Goal: Information Seeking & Learning: Learn about a topic

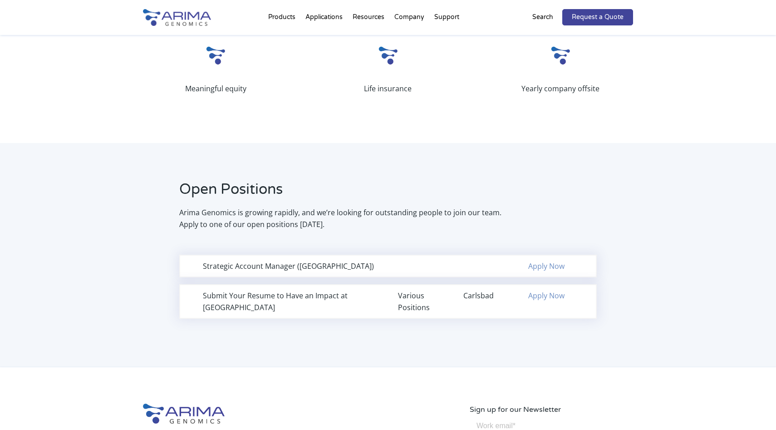
scroll to position [506, 0]
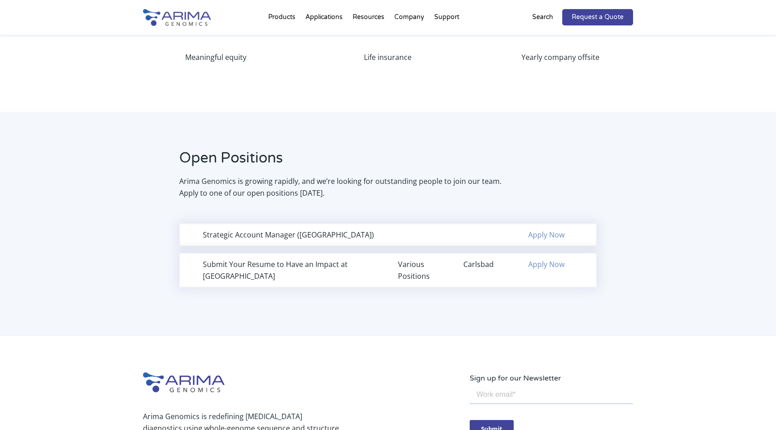
click at [245, 274] on div "Submit Your Resume to Have an Impact at Arima Various Positions Carlsbad Apply …" at bounding box center [387, 270] width 417 height 34
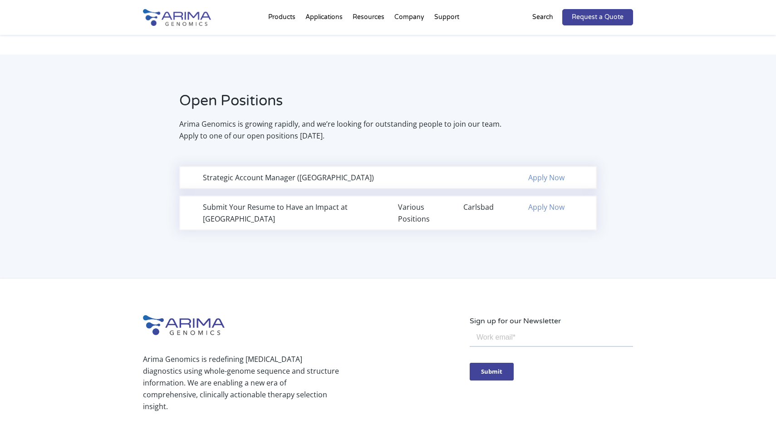
scroll to position [561, 0]
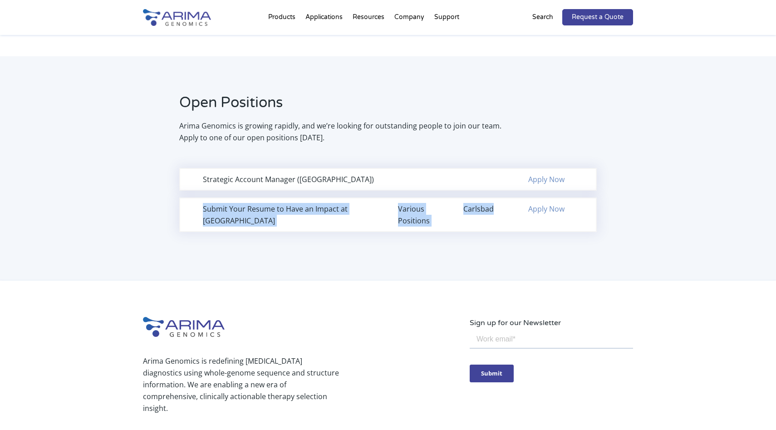
drag, startPoint x: 462, startPoint y: 207, endPoint x: 493, endPoint y: 207, distance: 30.8
click at [493, 207] on div "Submit Your Resume to Have an Impact at Arima Various Positions Carlsbad Apply …" at bounding box center [387, 214] width 417 height 34
click at [493, 207] on div "Carlsbad" at bounding box center [485, 209] width 45 height 12
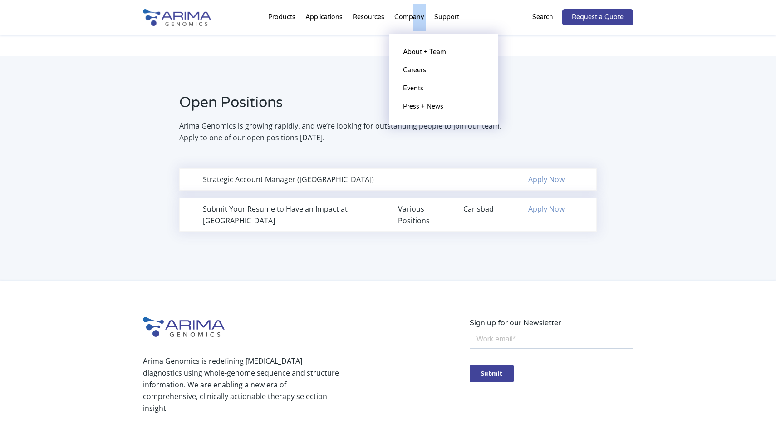
drag, startPoint x: 411, startPoint y: 19, endPoint x: 415, endPoint y: 36, distance: 17.8
click at [415, 34] on li "Company About + Team Careers Events Press + News" at bounding box center [409, 19] width 40 height 31
click at [416, 51] on link "About + Team" at bounding box center [443, 52] width 91 height 18
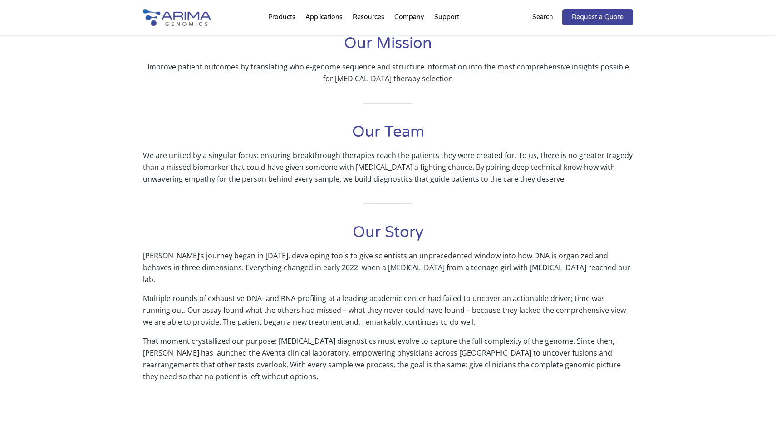
scroll to position [222, 0]
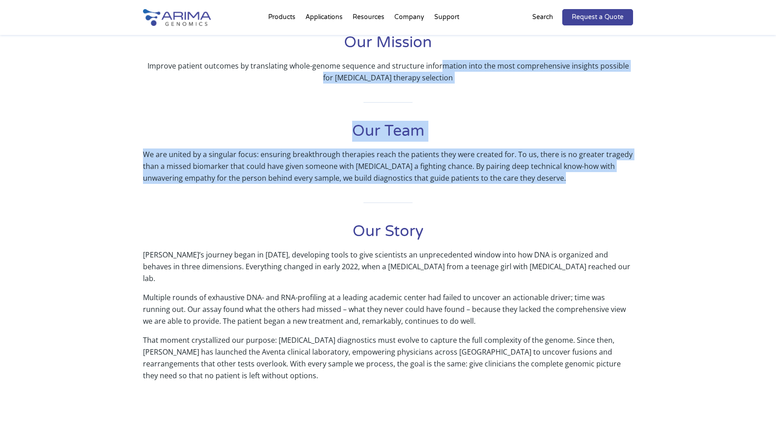
drag, startPoint x: 435, startPoint y: 71, endPoint x: 435, endPoint y: 193, distance: 122.0
click at [435, 194] on div "Our Mission Improve patient outcomes by translating whole-genome sequence and s…" at bounding box center [388, 216] width 490 height 368
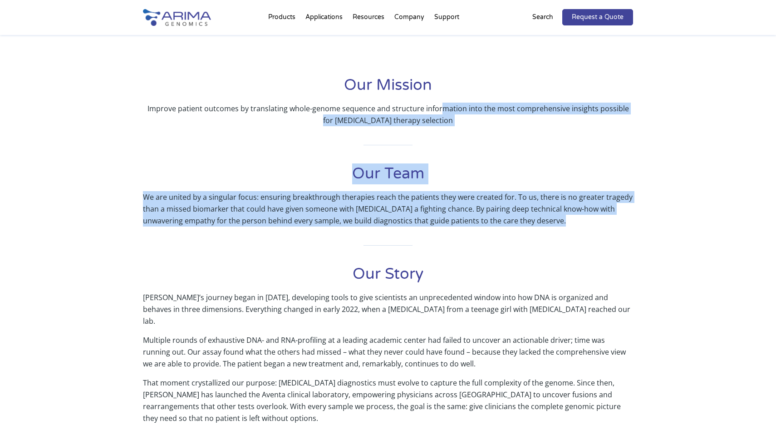
scroll to position [177, 0]
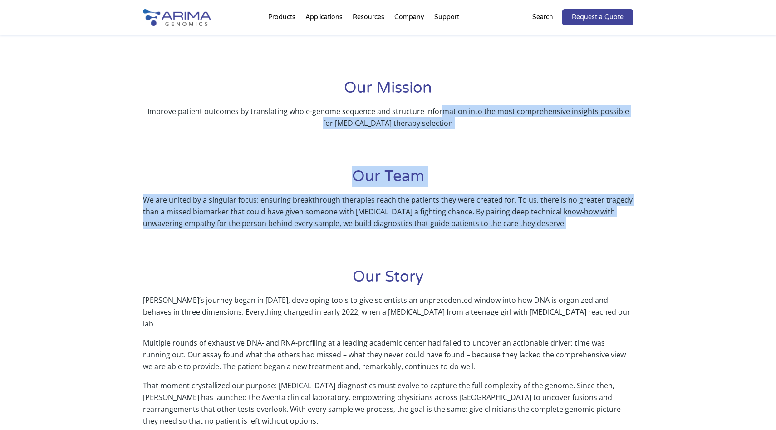
click at [435, 193] on h1 "Our Team" at bounding box center [388, 180] width 490 height 28
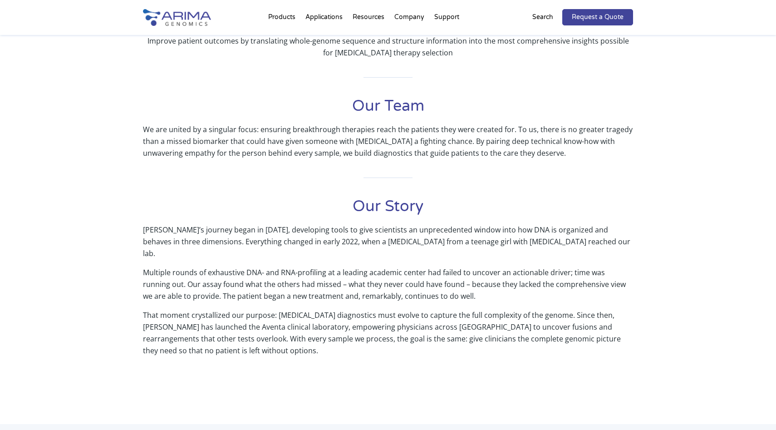
scroll to position [242, 0]
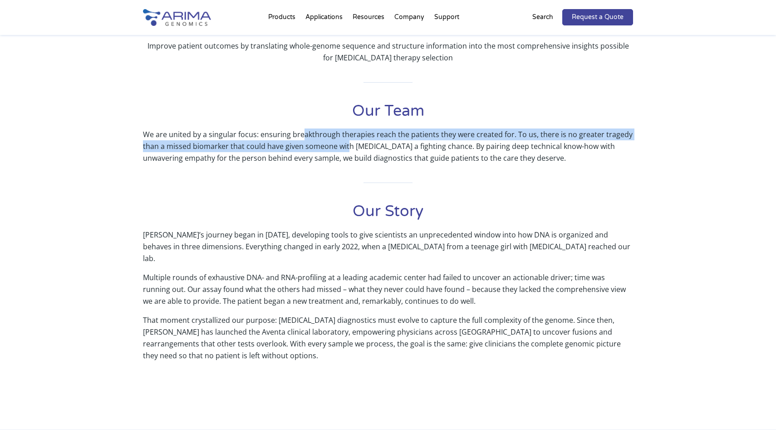
drag, startPoint x: 300, startPoint y: 139, endPoint x: 347, endPoint y: 149, distance: 48.7
click at [347, 149] on p "We are united by a singular focus: ensuring breakthrough therapies reach the pa…" at bounding box center [388, 145] width 490 height 35
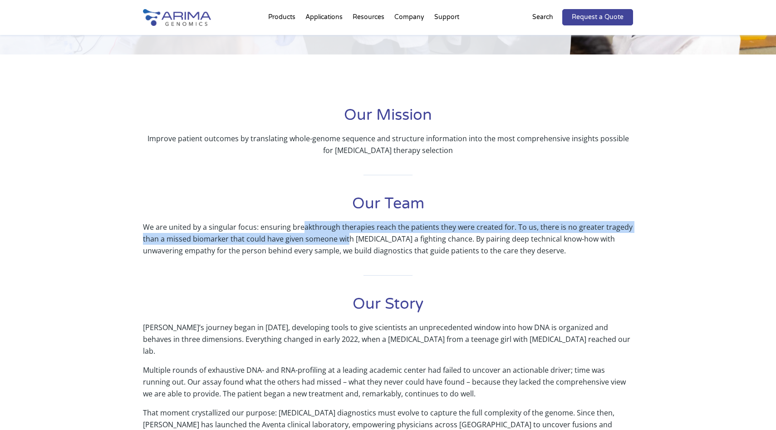
scroll to position [154, 0]
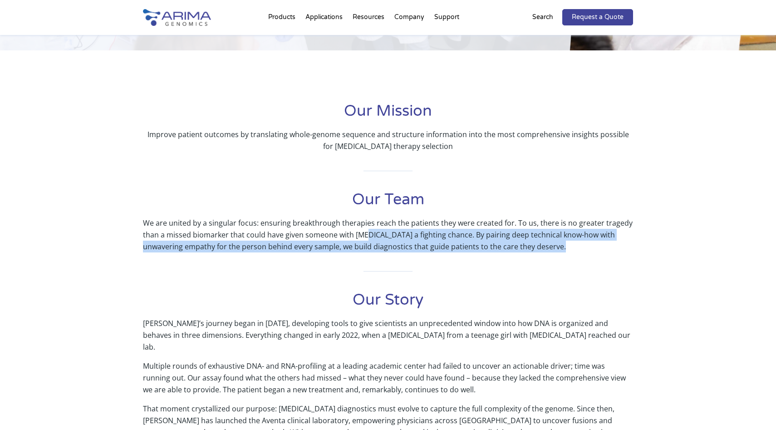
drag, startPoint x: 365, startPoint y: 235, endPoint x: 365, endPoint y: 254, distance: 18.6
click at [365, 254] on div "Our Mission Improve patient outcomes by translating whole-genome sequence and s…" at bounding box center [388, 285] width 490 height 368
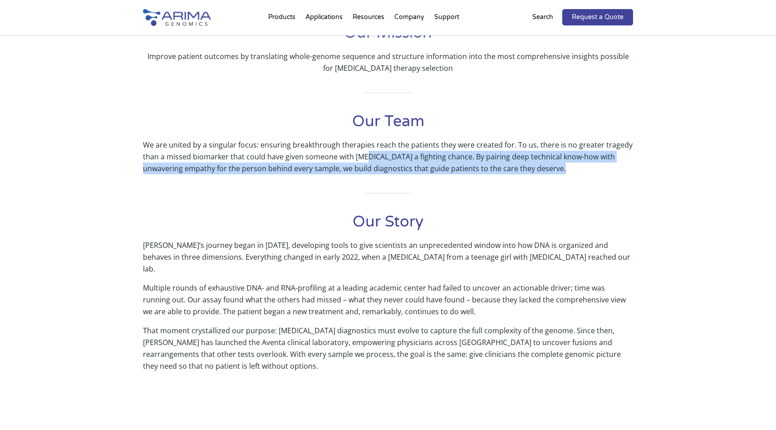
scroll to position [232, 0]
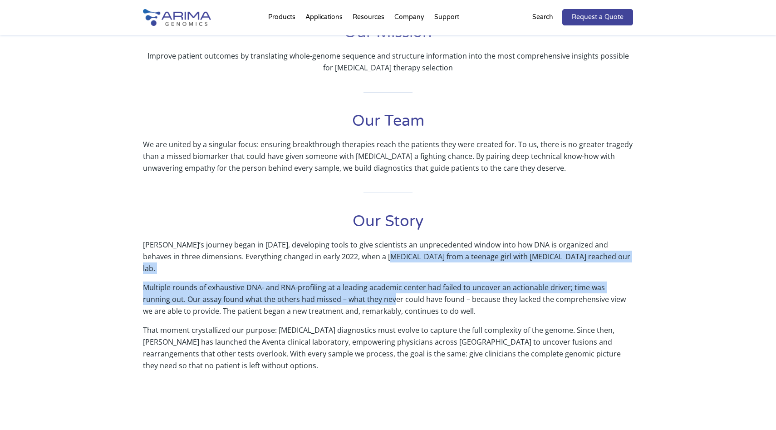
drag, startPoint x: 365, startPoint y: 254, endPoint x: 365, endPoint y: 293, distance: 38.6
click at [365, 293] on div "Our Story Arima’s journey began in 2015, developing tools to give scientists an…" at bounding box center [388, 300] width 490 height 179
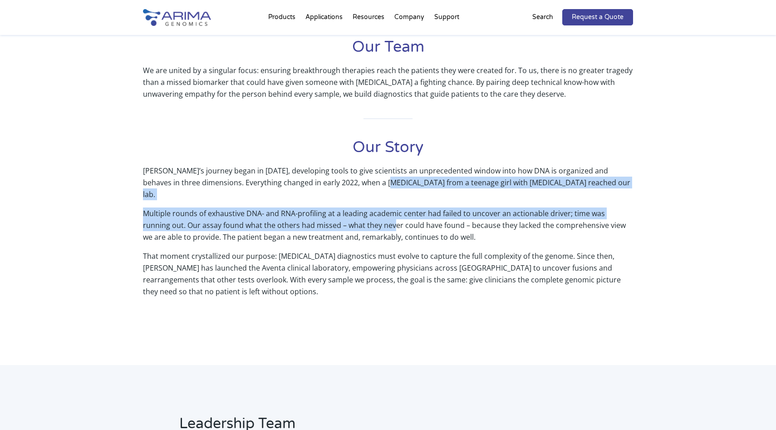
scroll to position [308, 0]
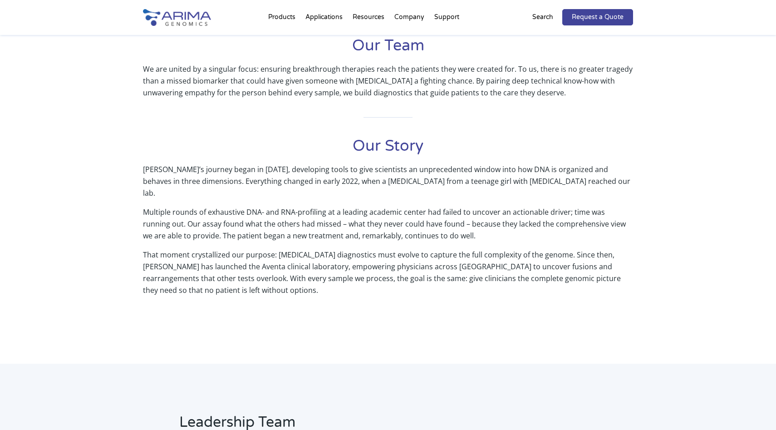
drag, startPoint x: 396, startPoint y: 173, endPoint x: 396, endPoint y: 248, distance: 74.4
click at [396, 248] on div "Our Story Arima’s journey began in 2015, developing tools to give scientists an…" at bounding box center [388, 225] width 490 height 179
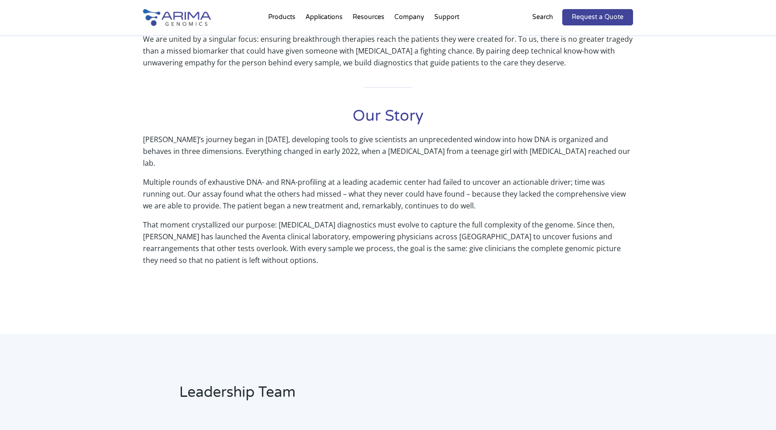
scroll to position [338, 0]
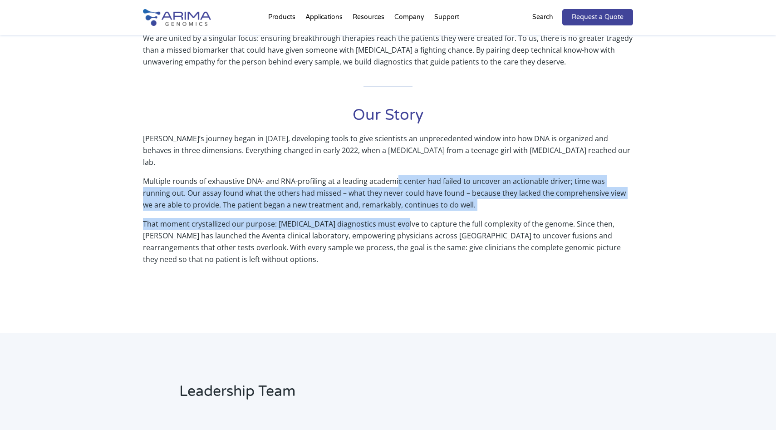
drag, startPoint x: 396, startPoint y: 171, endPoint x: 396, endPoint y: 208, distance: 37.6
click at [396, 208] on div "Our Story Arima’s journey began in 2015, developing tools to give scientists an…" at bounding box center [388, 194] width 490 height 179
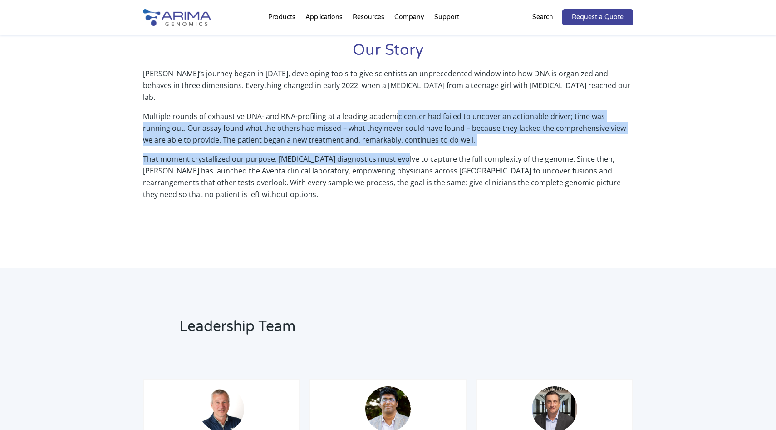
scroll to position [408, 0]
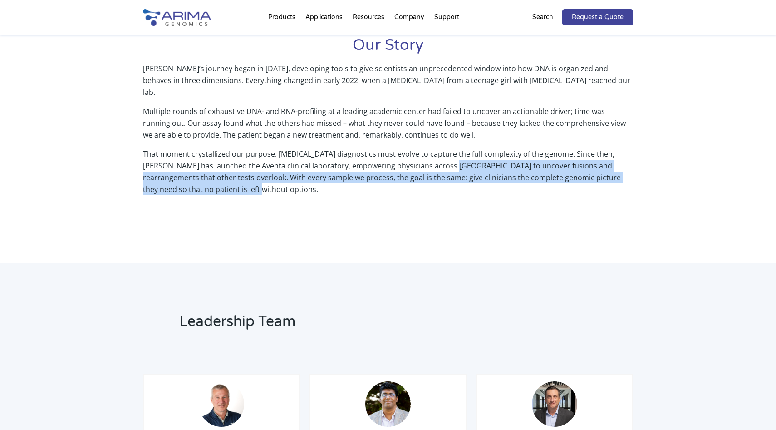
drag, startPoint x: 437, startPoint y: 153, endPoint x: 437, endPoint y: 173, distance: 20.0
click at [437, 173] on p "That moment crystallized our purpose: cancer diagnostics must evolve to capture…" at bounding box center [388, 175] width 490 height 54
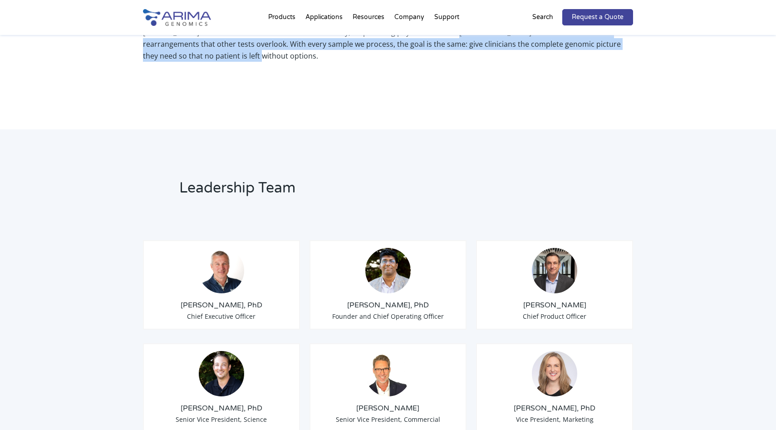
scroll to position [0, 0]
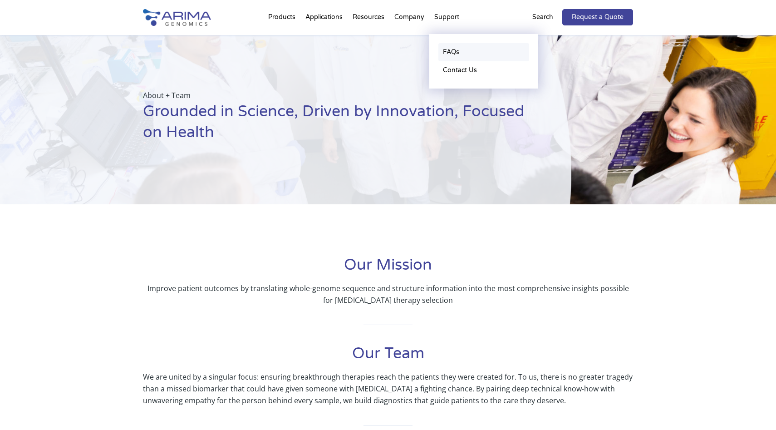
click at [444, 53] on link "FAQs" at bounding box center [483, 52] width 91 height 18
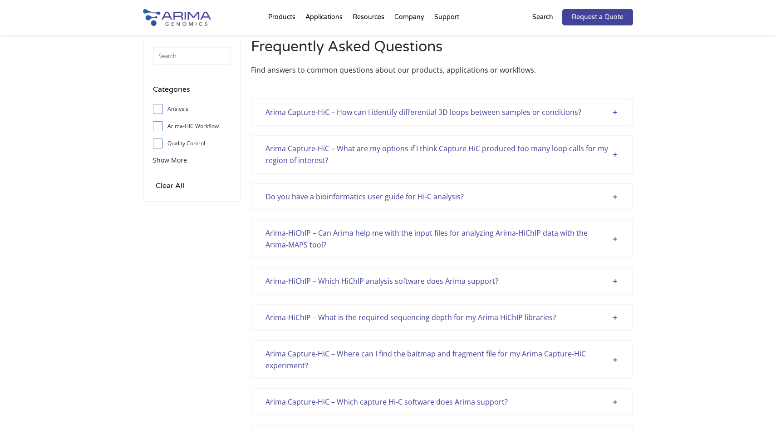
scroll to position [27, 0]
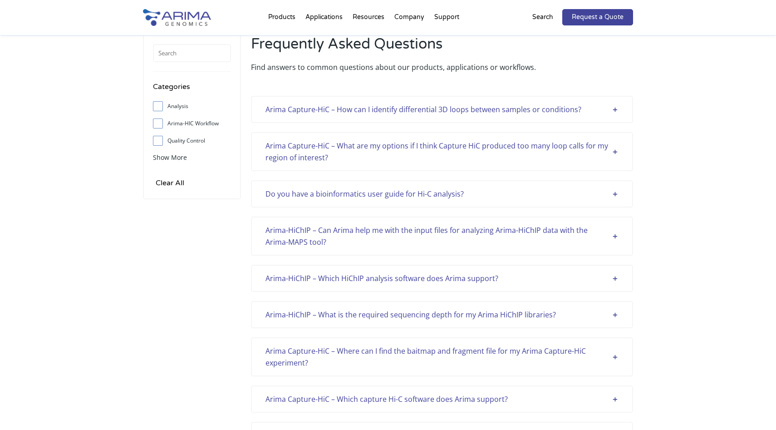
click at [370, 111] on div "Arima Capture-HiC – How can I identify differential 3D loops between samples or…" at bounding box center [441, 109] width 353 height 12
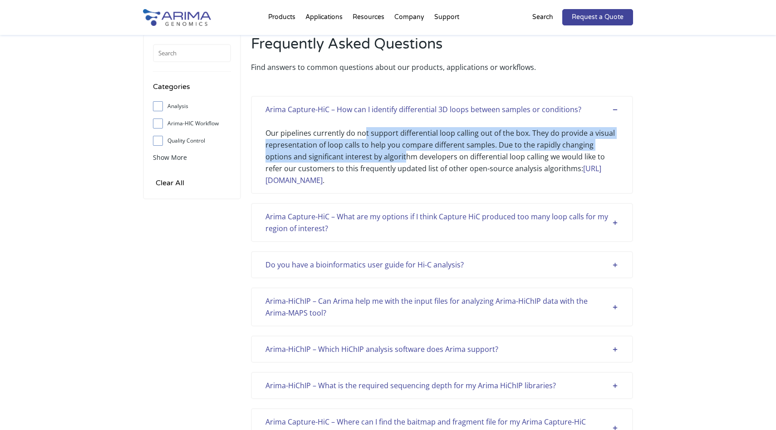
drag, startPoint x: 363, startPoint y: 135, endPoint x: 376, endPoint y: 160, distance: 27.4
click at [376, 160] on div "Our pipelines currently do not support differential loop calling out of the box…" at bounding box center [441, 150] width 353 height 71
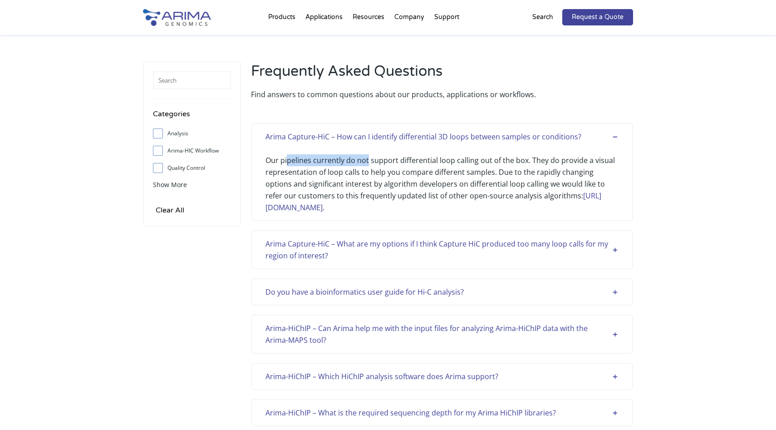
drag, startPoint x: 288, startPoint y: 159, endPoint x: 366, endPoint y: 160, distance: 77.6
click at [366, 160] on div "Our pipelines currently do not support differential loop calling out of the box…" at bounding box center [441, 177] width 353 height 71
drag, startPoint x: 438, startPoint y: 159, endPoint x: 440, endPoint y: 165, distance: 5.7
click at [438, 161] on div "Our pipelines currently do not support differential loop calling out of the box…" at bounding box center [441, 177] width 353 height 71
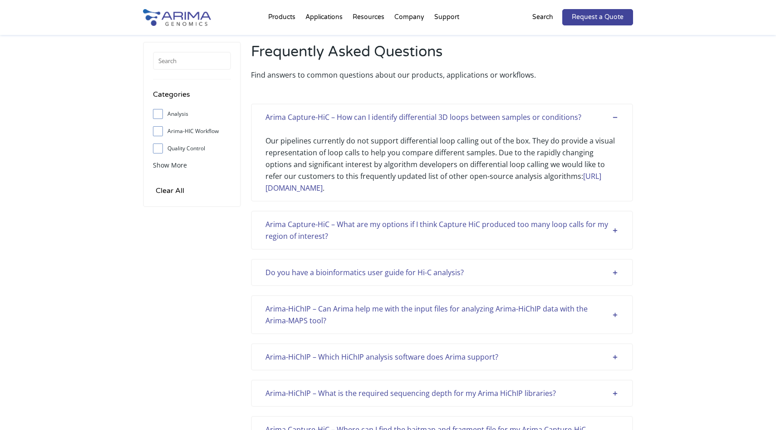
scroll to position [20, 0]
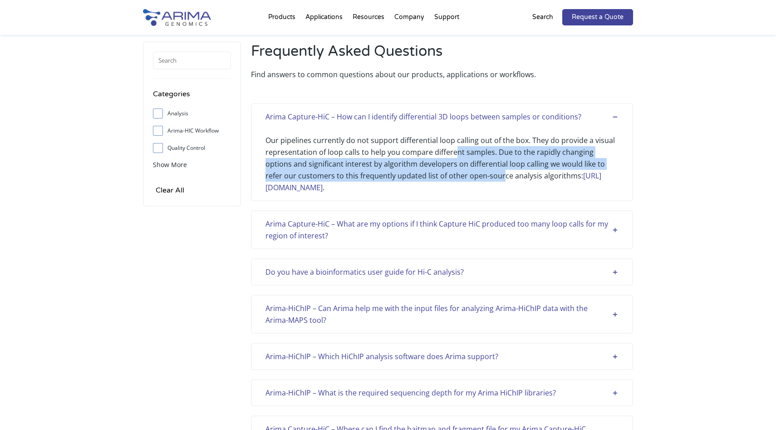
drag, startPoint x: 453, startPoint y: 150, endPoint x: 469, endPoint y: 177, distance: 31.7
click at [469, 177] on div "Our pipelines currently do not support differential loop calling out of the box…" at bounding box center [441, 157] width 353 height 71
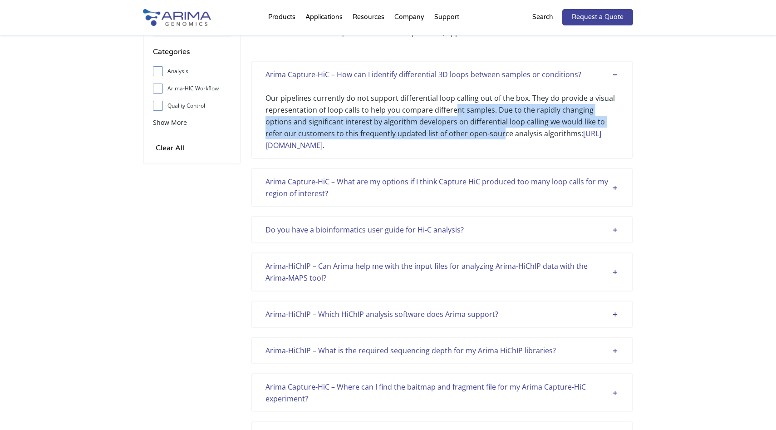
scroll to position [65, 0]
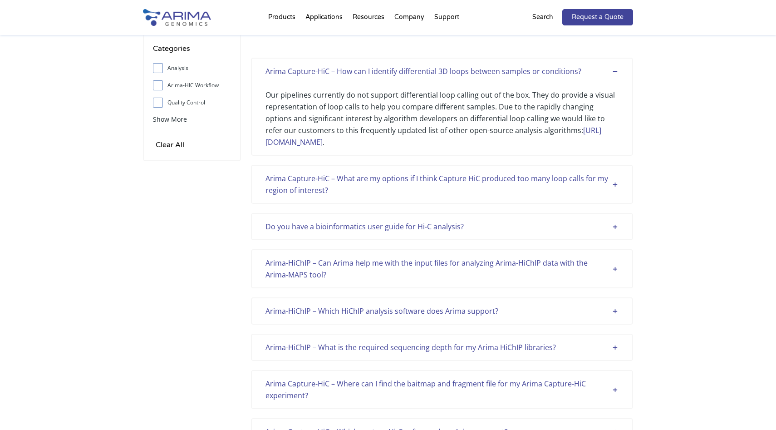
click at [468, 230] on div "Do you have a bioinformatics user guide for Hi-C analysis?" at bounding box center [441, 226] width 353 height 12
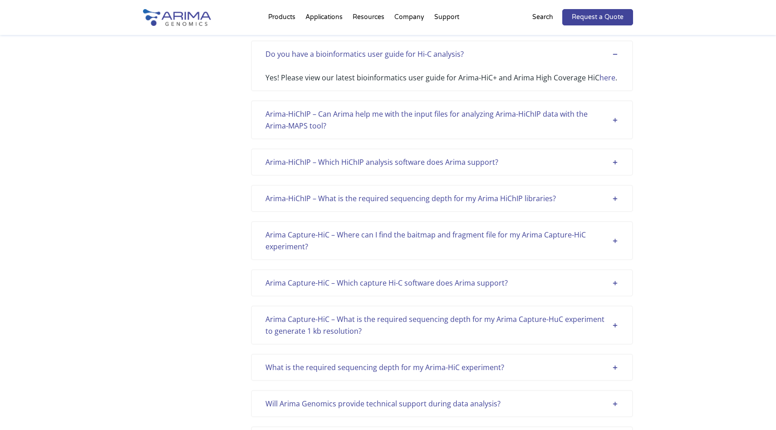
scroll to position [0, 0]
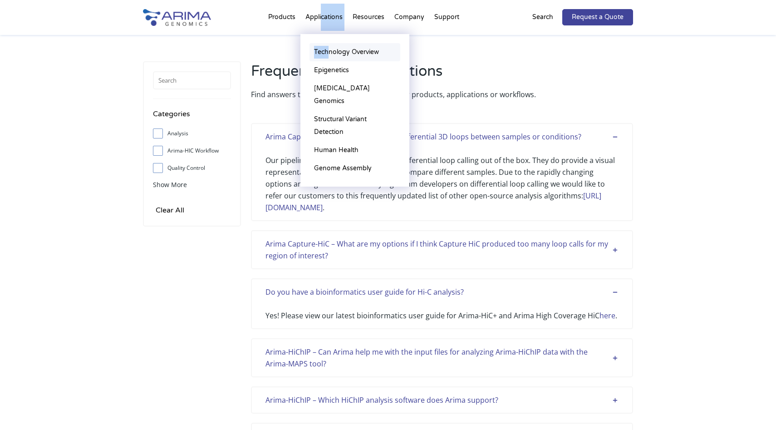
drag, startPoint x: 322, startPoint y: 17, endPoint x: 330, endPoint y: 48, distance: 31.2
click at [330, 34] on li "Applications Technology Overview Epigenetics Cancer Genomics Structural Variant…" at bounding box center [323, 19] width 47 height 31
click at [334, 54] on link "Technology Overview" at bounding box center [354, 52] width 91 height 18
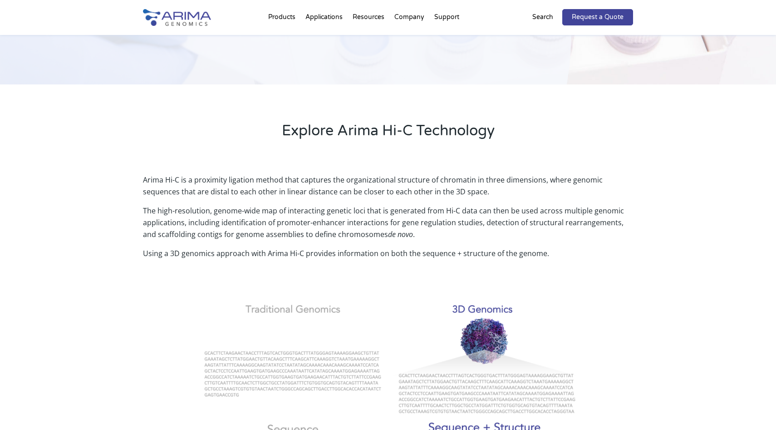
scroll to position [167, 0]
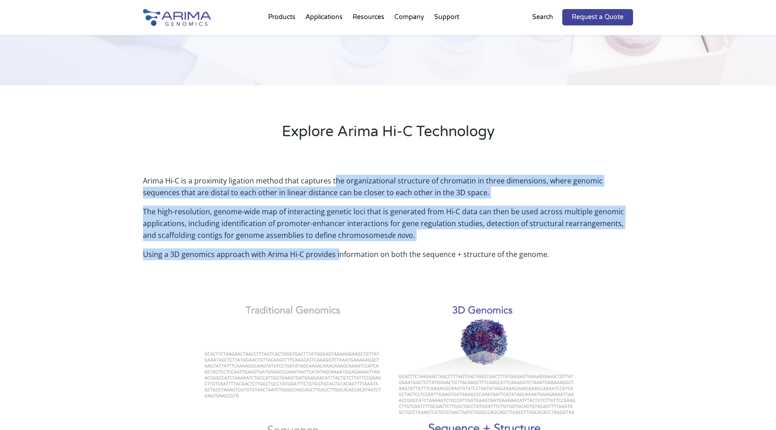
drag, startPoint x: 333, startPoint y: 177, endPoint x: 338, endPoint y: 253, distance: 75.9
click at [338, 253] on div "Arima Hi-C is a proximity ligation method that captures the organizational stru…" at bounding box center [388, 227] width 490 height 104
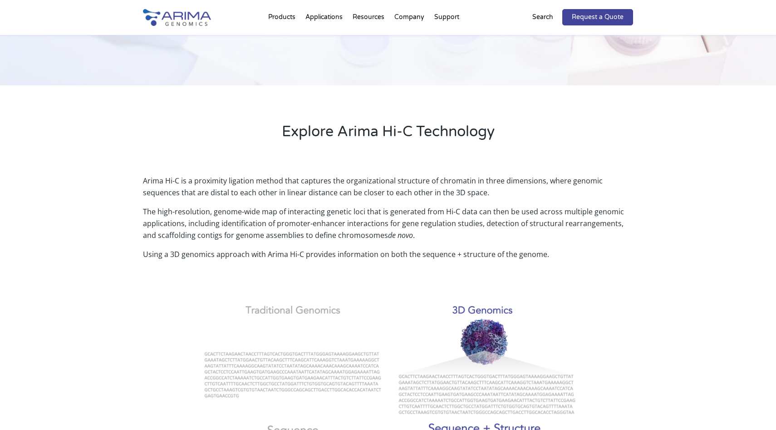
click at [359, 257] on p "Using a 3D genomics approach with Arima Hi-C provides information on both the s…" at bounding box center [388, 254] width 490 height 12
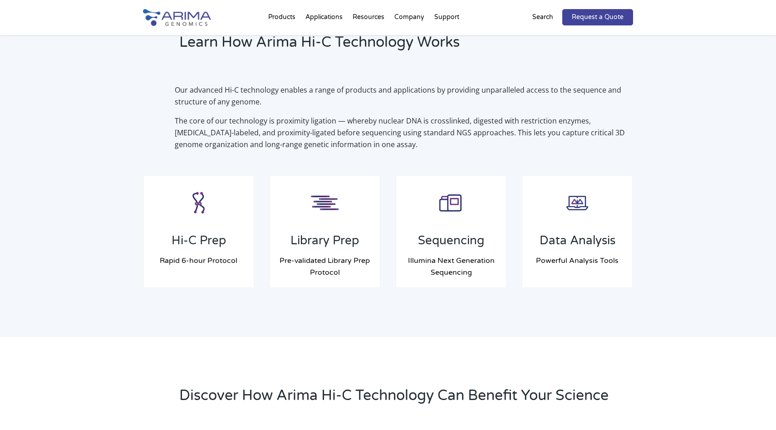
scroll to position [638, 0]
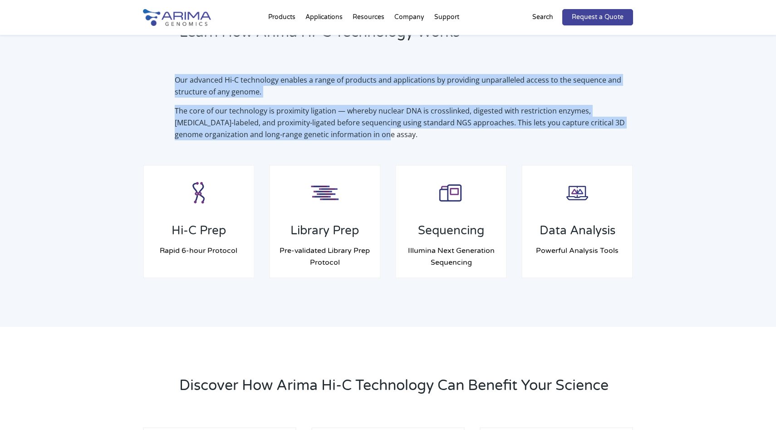
drag, startPoint x: 379, startPoint y: 73, endPoint x: 379, endPoint y: 141, distance: 68.0
click at [379, 141] on div "Our advanced Hi-C technology enables a range of products and applications by pr…" at bounding box center [388, 107] width 490 height 91
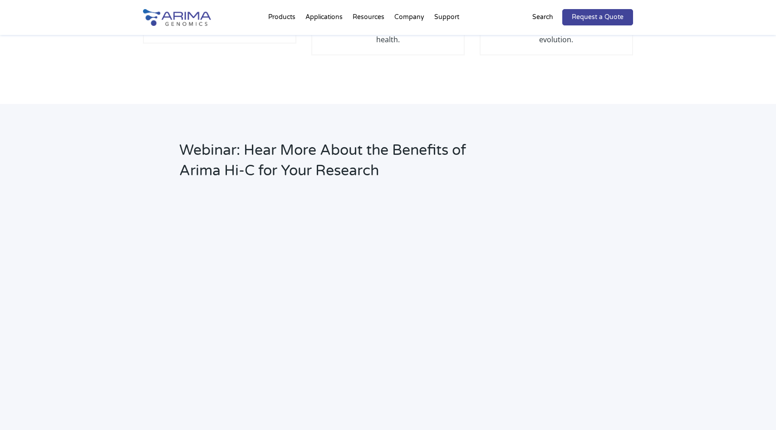
scroll to position [1153, 0]
